Goal: Task Accomplishment & Management: Use online tool/utility

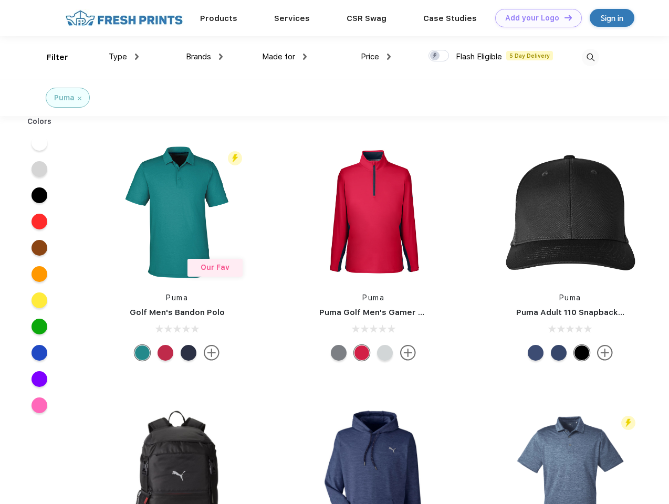
click at [534, 18] on link "Add your Logo Design Tool" at bounding box center [538, 18] width 87 height 18
click at [0, 0] on div "Design Tool" at bounding box center [0, 0] width 0 height 0
click at [563, 17] on link "Add your Logo Design Tool" at bounding box center [538, 18] width 87 height 18
click at [50, 57] on div "Filter" at bounding box center [58, 57] width 22 height 12
click at [124, 57] on span "Type" at bounding box center [118, 56] width 18 height 9
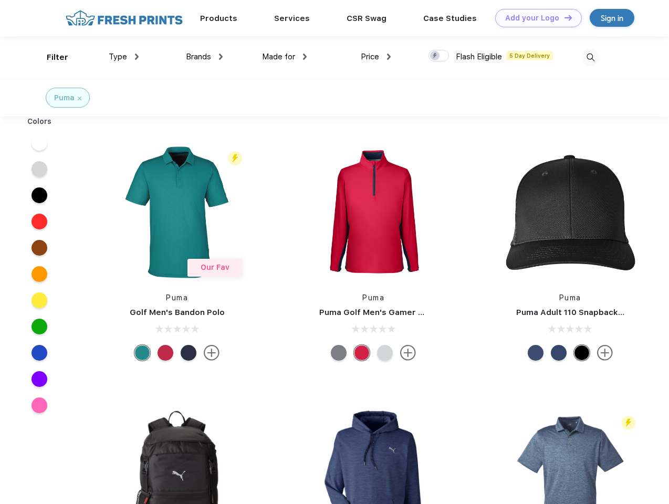
click at [204, 57] on span "Brands" at bounding box center [198, 56] width 25 height 9
click at [285, 57] on span "Made for" at bounding box center [278, 56] width 33 height 9
click at [376, 57] on span "Price" at bounding box center [370, 56] width 18 height 9
click at [439, 56] on div at bounding box center [438, 56] width 20 height 12
click at [435, 56] on input "checkbox" at bounding box center [431, 52] width 7 height 7
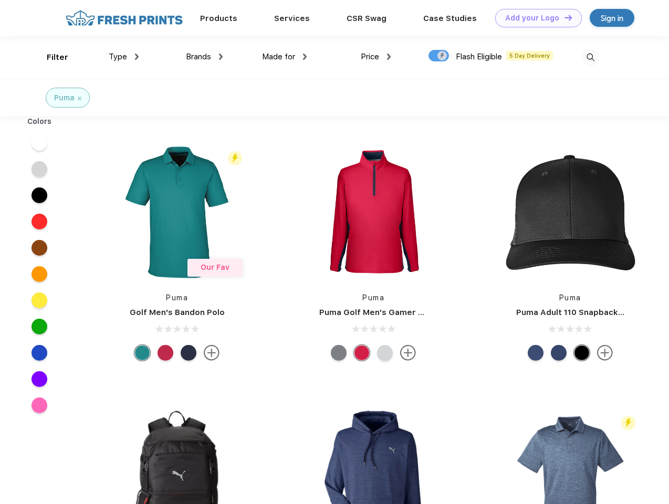
click at [590, 57] on img at bounding box center [590, 57] width 17 height 17
